Goal: Find specific page/section: Find specific page/section

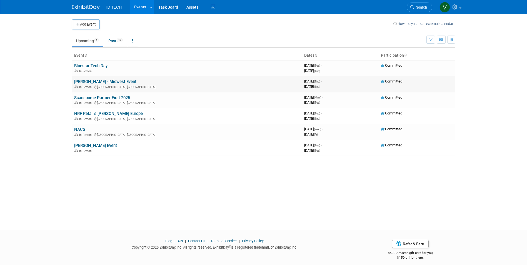
click at [98, 81] on link "[PERSON_NAME] - Midwest Event" at bounding box center [105, 81] width 62 height 5
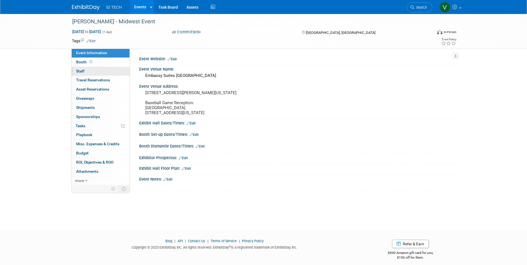
click at [96, 71] on link "0 Staff 0" at bounding box center [101, 71] width 58 height 9
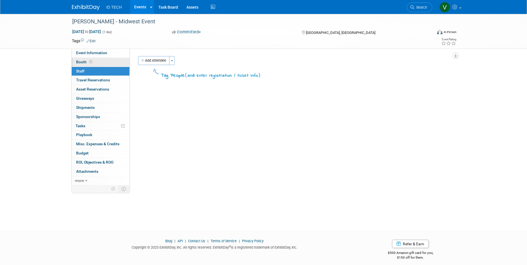
click at [114, 63] on link "Booth" at bounding box center [101, 62] width 58 height 9
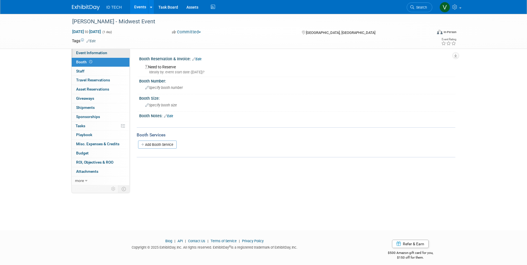
click at [116, 52] on link "Event Information" at bounding box center [101, 53] width 58 height 9
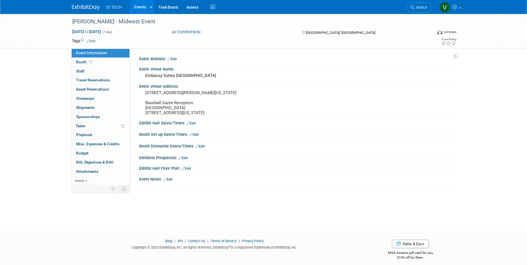
click at [80, 10] on img at bounding box center [86, 8] width 28 height 6
